Goal: Information Seeking & Learning: Learn about a topic

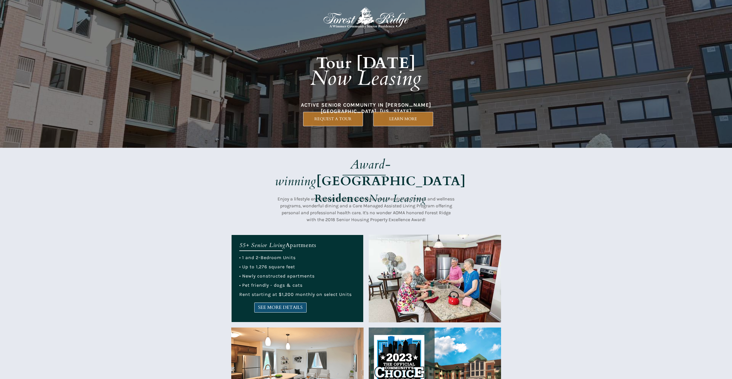
click at [256, 311] on link "SEE MORE DETAILS" at bounding box center [280, 308] width 52 height 10
click at [282, 305] on span "SEE MORE DETAILS" at bounding box center [281, 307] width 52 height 5
click at [305, 311] on link "SEE MORE DETAILS" at bounding box center [280, 308] width 52 height 10
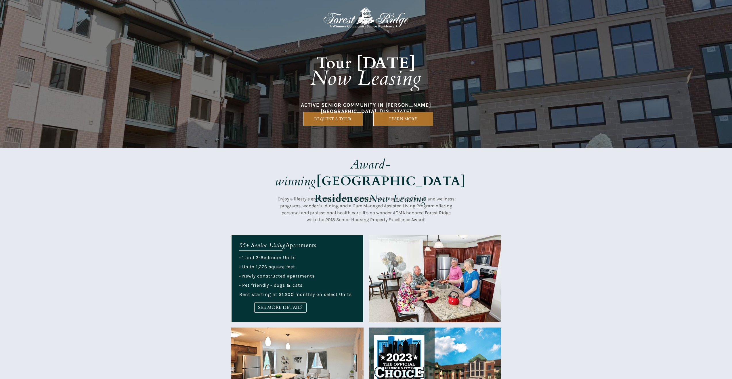
click at [262, 312] on link "SEE MORE DETAILS" at bounding box center [280, 308] width 52 height 10
click at [271, 311] on span "SEE MORE DETAILS" at bounding box center [281, 307] width 52 height 5
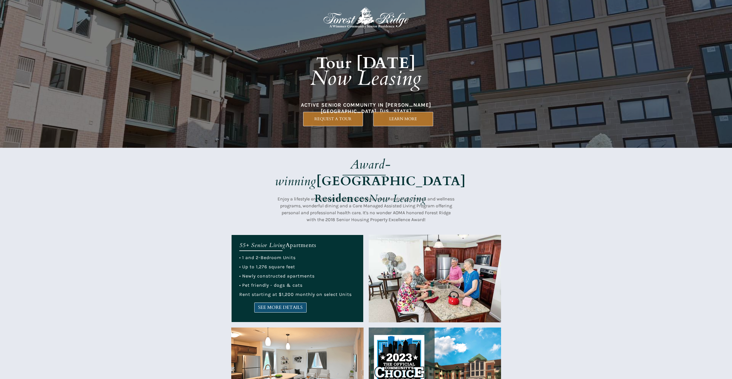
click at [293, 305] on span "SEE MORE DETAILS" at bounding box center [281, 307] width 52 height 5
click at [277, 309] on span "SEE MORE DETAILS" at bounding box center [281, 307] width 52 height 5
click at [273, 312] on link "SEE MORE DETAILS" at bounding box center [280, 308] width 52 height 10
